Goal: Task Accomplishment & Management: Manage account settings

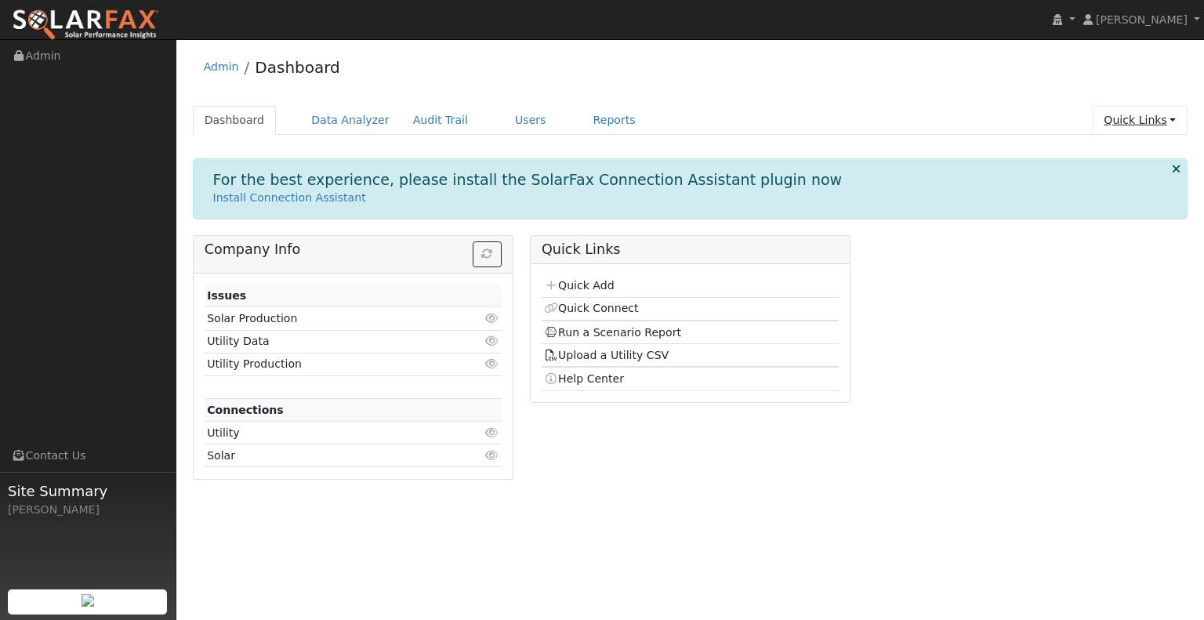
click at [1126, 122] on link "Quick Links" at bounding box center [1140, 120] width 96 height 29
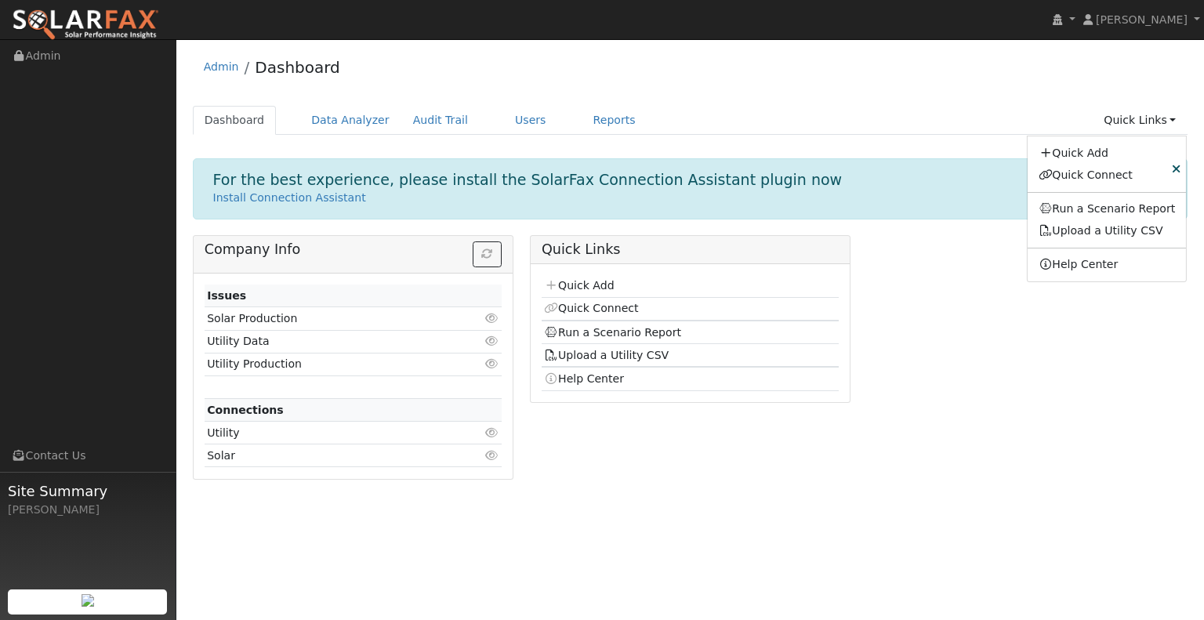
click at [1116, 338] on div "Company Info Issues Solar Production Click to view Utility Data Click to view U…" at bounding box center [690, 363] width 1012 height 256
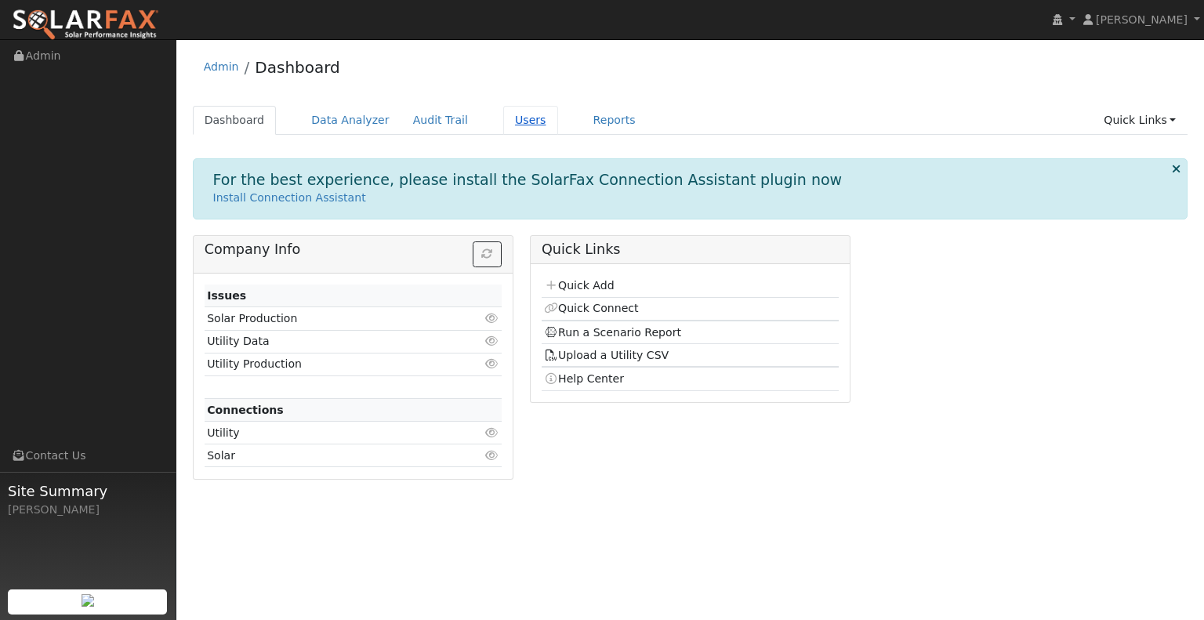
click at [516, 117] on link "Users" at bounding box center [530, 120] width 55 height 29
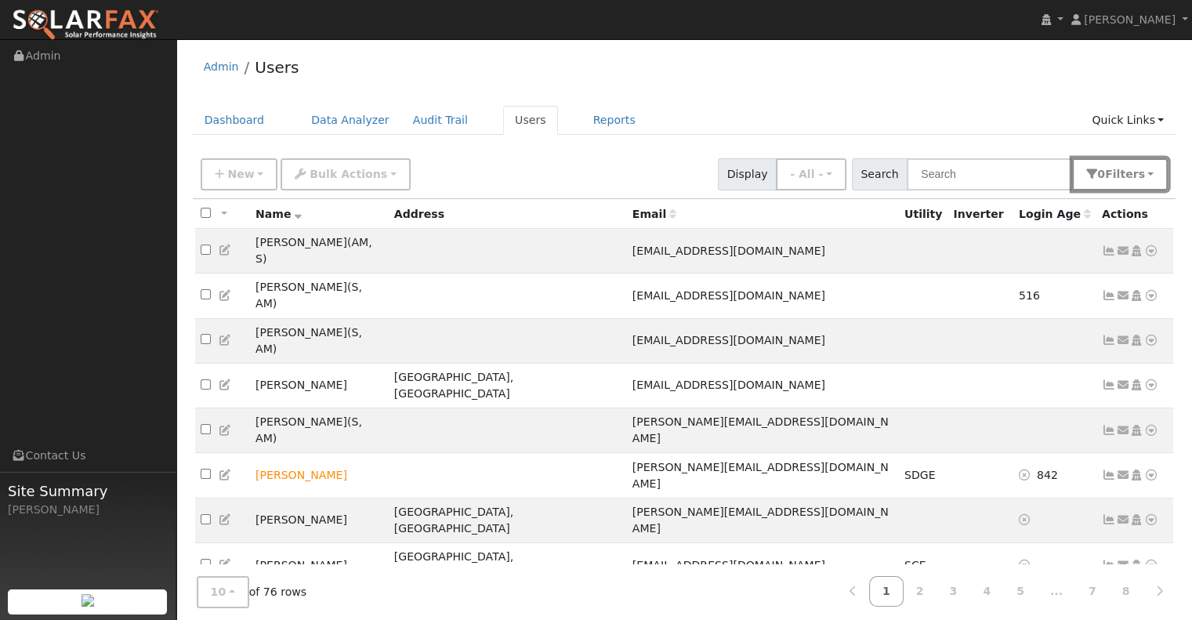
click at [1136, 164] on button "0 Filter s" at bounding box center [1120, 174] width 96 height 32
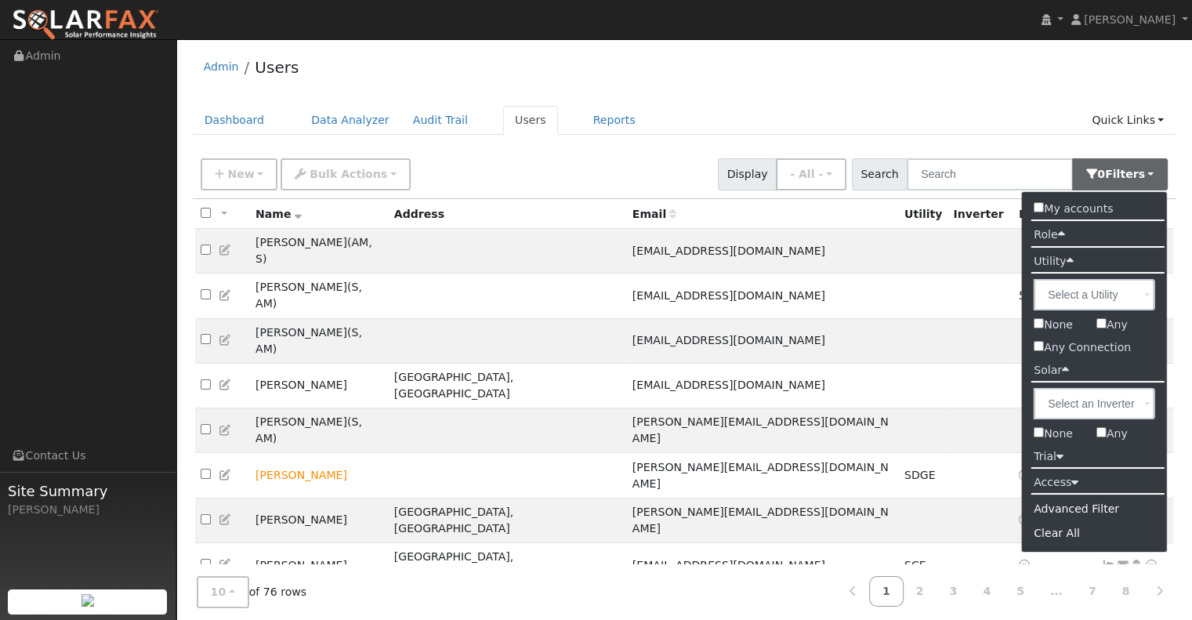
click at [1101, 432] on input "Any" at bounding box center [1102, 432] width 10 height 10
checkbox input "true"
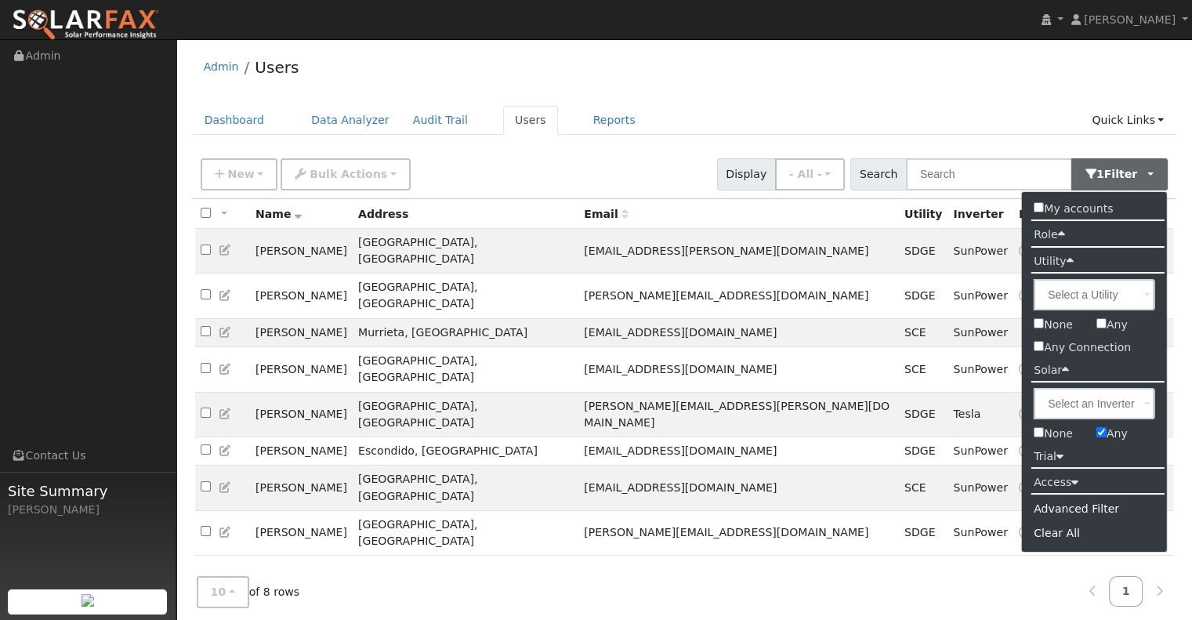
click at [1057, 479] on label "Access" at bounding box center [1056, 482] width 68 height 23
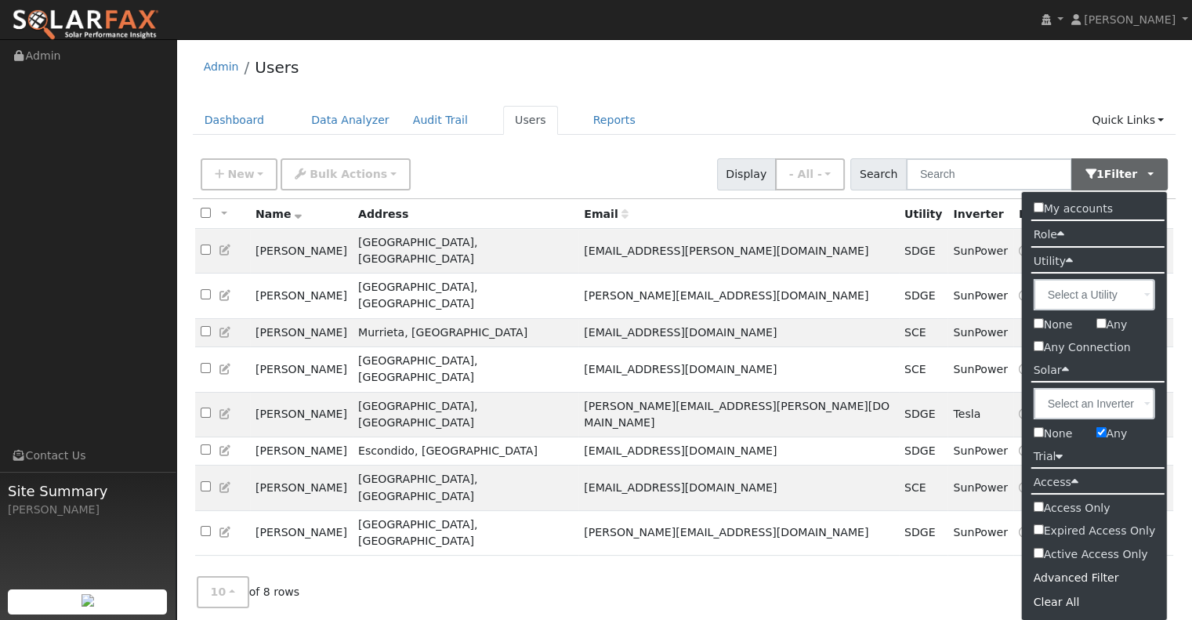
click at [1038, 554] on input "Active Access Only" at bounding box center [1039, 553] width 10 height 10
checkbox input "true"
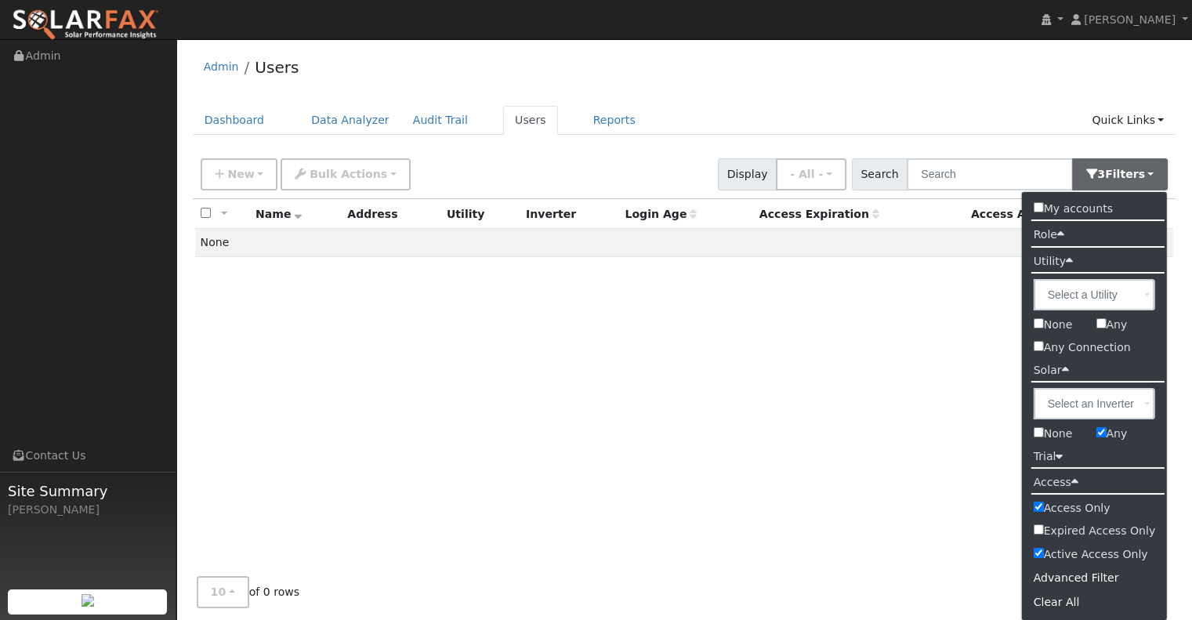
click at [1102, 434] on input "Any" at bounding box center [1101, 432] width 10 height 10
checkbox input "false"
